Goal: Task Accomplishment & Management: Manage account settings

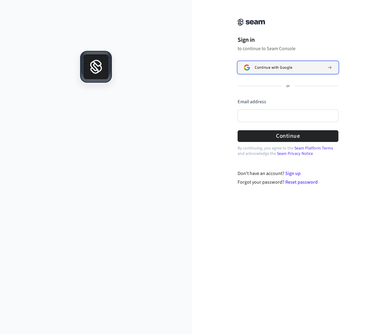
click at [257, 69] on span "Continue with Google" at bounding box center [273, 67] width 37 height 5
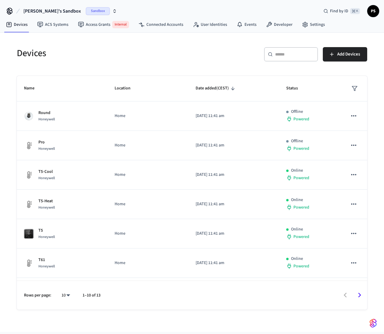
click at [87, 58] on h5 "Devices" at bounding box center [103, 53] width 172 height 12
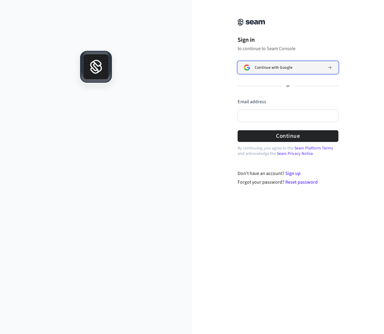
click at [257, 67] on span "Continue with Google" at bounding box center [273, 67] width 37 height 5
click at [277, 68] on span "Continue with Google" at bounding box center [273, 67] width 37 height 5
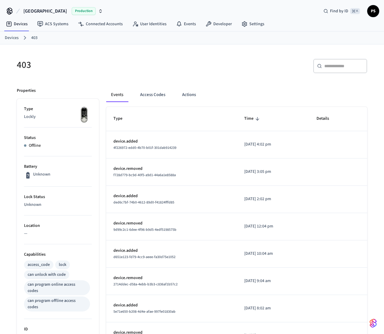
click at [151, 55] on div "403" at bounding box center [99, 65] width 179 height 26
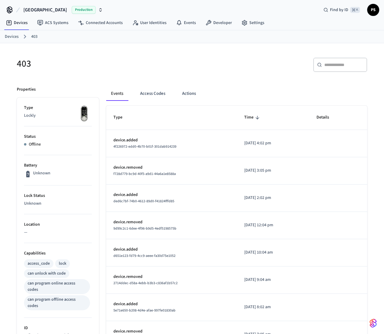
scroll to position [178, 0]
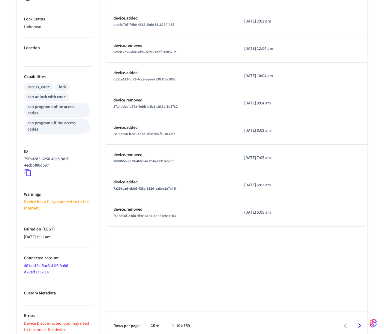
click at [43, 322] on p "Device Disconnected, you may need to reconnect the device." at bounding box center [58, 326] width 68 height 13
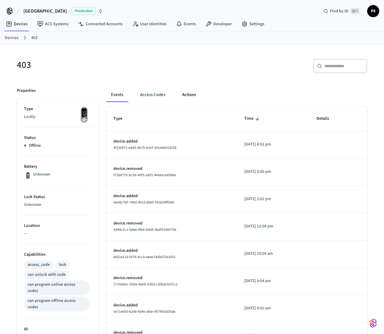
click at [185, 91] on button "Actions" at bounding box center [188, 95] width 23 height 14
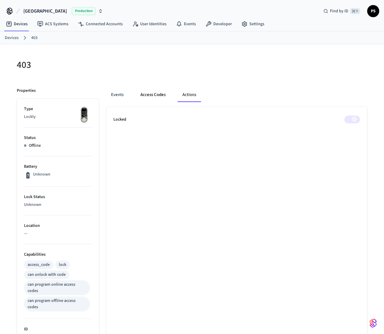
click at [160, 92] on button "Access Codes" at bounding box center [153, 95] width 35 height 14
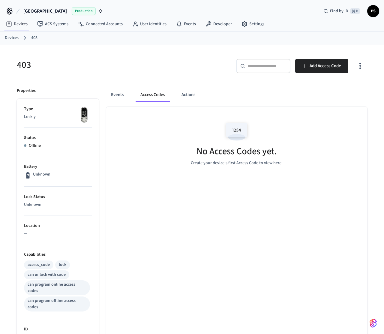
click at [116, 102] on div "Events Access Codes Actions" at bounding box center [236, 97] width 261 height 19
click at [120, 95] on button "Events" at bounding box center [117, 95] width 22 height 14
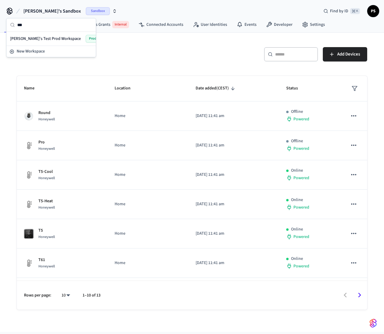
type input "***"
click at [45, 40] on span "[PERSON_NAME]'s Test Prod Workspace" at bounding box center [45, 39] width 71 height 6
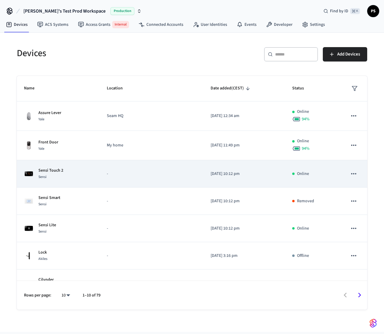
click at [67, 167] on div "Sensi Touch 2 Sensi" at bounding box center [58, 173] width 68 height 13
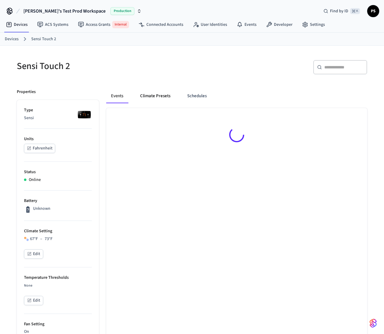
click at [146, 94] on button "Climate Presets" at bounding box center [155, 96] width 40 height 14
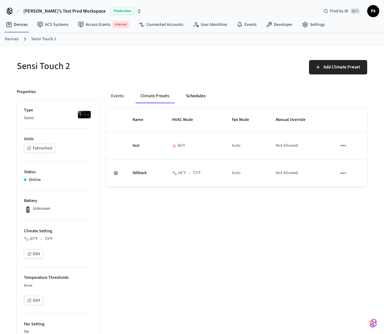
click at [206, 96] on button "Schedules" at bounding box center [195, 96] width 29 height 14
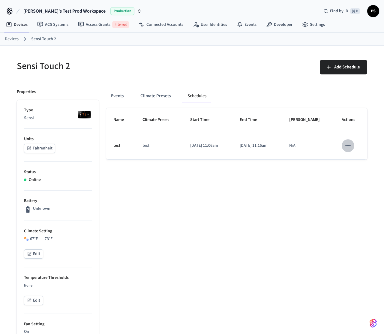
click at [347, 145] on icon "schedules table" at bounding box center [348, 146] width 8 height 8
click at [358, 182] on li "Delete" at bounding box center [359, 181] width 31 height 16
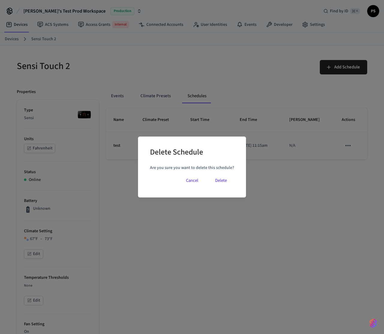
click at [228, 184] on button "Delete" at bounding box center [221, 180] width 26 height 14
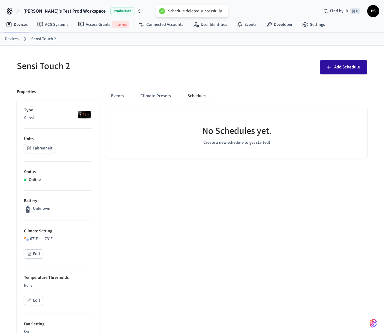
click at [347, 71] on button "Add Schedule" at bounding box center [343, 67] width 47 height 14
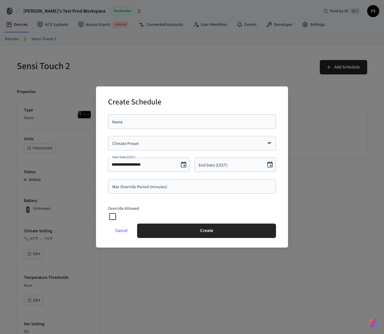
click at [156, 122] on input "Name" at bounding box center [192, 121] width 161 height 6
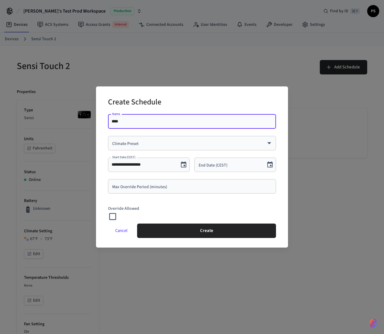
type input "****"
click at [135, 146] on div "​ Climate Preset" at bounding box center [192, 143] width 168 height 14
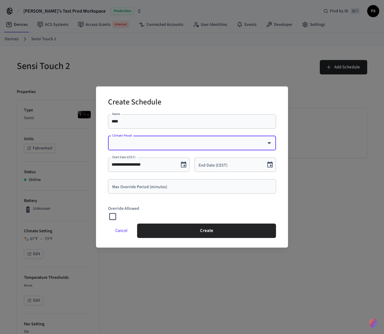
click at [145, 145] on body "**********" at bounding box center [192, 309] width 384 height 619
click at [138, 167] on li "test" at bounding box center [192, 163] width 158 height 16
type input "****"
click at [217, 167] on div "End Date (CEST) End Date (CEST)" at bounding box center [235, 164] width 82 height 14
type input "**********"
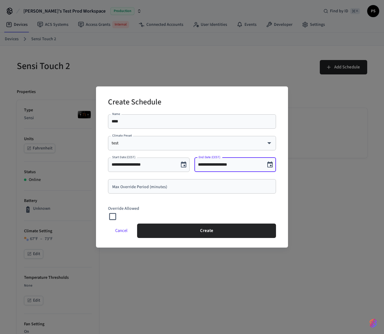
click at [268, 163] on icon "Choose date" at bounding box center [269, 164] width 7 height 7
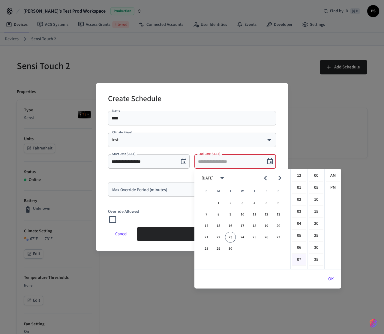
click at [301, 262] on li "07" at bounding box center [299, 259] width 14 height 11
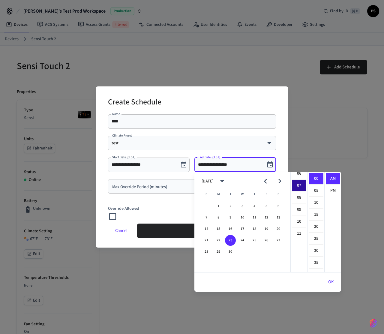
scroll to position [84, 0]
click at [299, 191] on li "08" at bounding box center [299, 190] width 14 height 11
click at [331, 191] on li "PM" at bounding box center [333, 190] width 14 height 11
type input "**********"
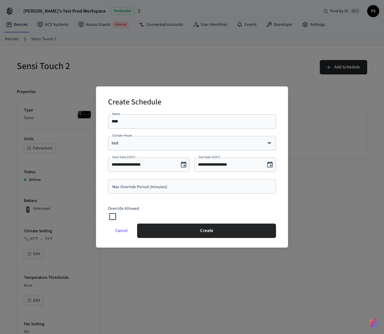
scroll to position [11, 0]
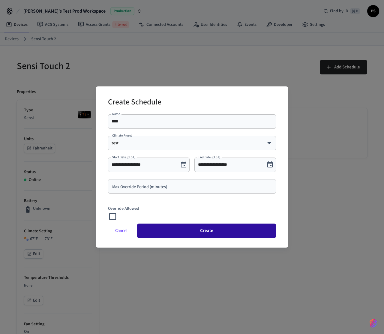
click at [227, 236] on button "Create" at bounding box center [206, 230] width 139 height 14
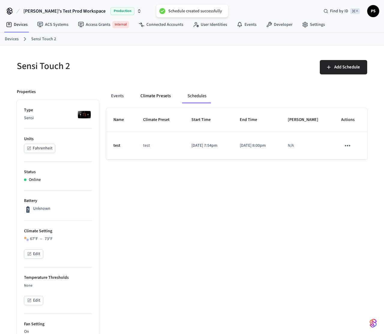
click at [152, 98] on button "Climate Presets" at bounding box center [156, 96] width 40 height 14
